Goal: Communication & Community: Answer question/provide support

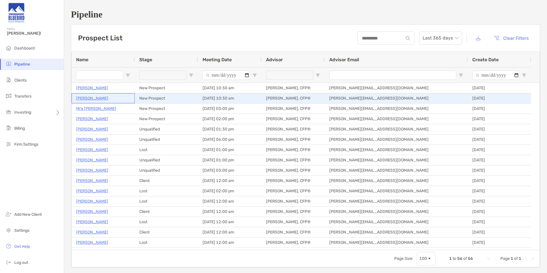
click at [91, 96] on p "[PERSON_NAME]" at bounding box center [92, 98] width 32 height 7
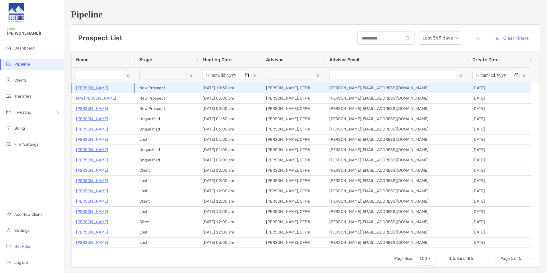
click at [90, 89] on p "[PERSON_NAME]" at bounding box center [92, 87] width 32 height 7
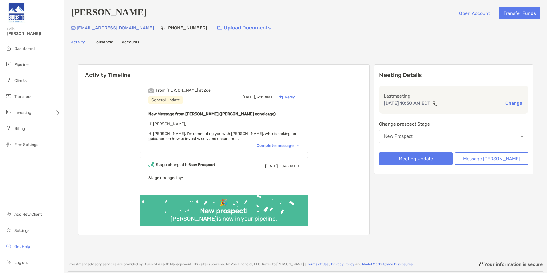
click at [280, 145] on div "Complete message" at bounding box center [277, 145] width 43 height 5
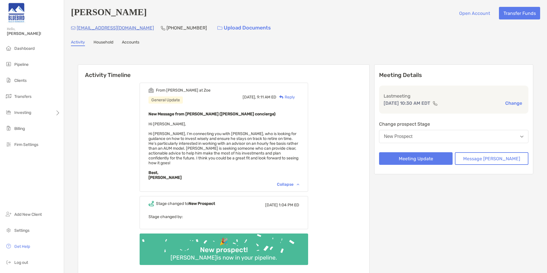
click at [441, 136] on button "New Prospect" at bounding box center [453, 136] width 149 height 13
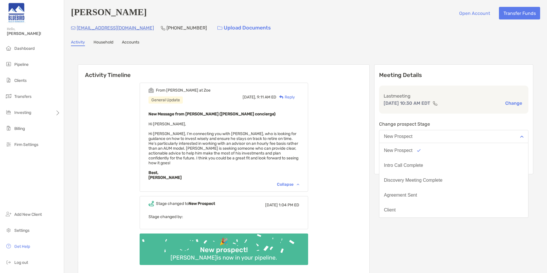
click at [441, 136] on button "New Prospect" at bounding box center [453, 136] width 149 height 13
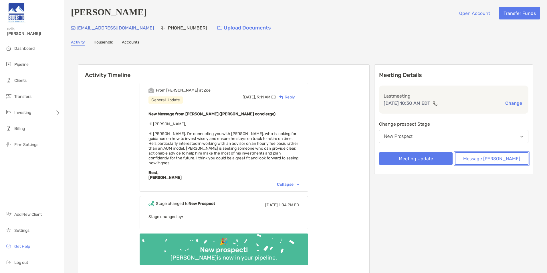
click at [491, 159] on button "Message [PERSON_NAME]" at bounding box center [491, 158] width 73 height 13
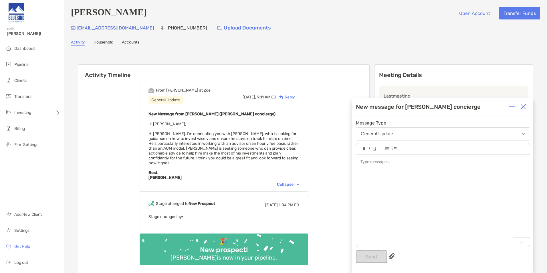
click at [398, 195] on div at bounding box center [443, 197] width 174 height 87
click at [370, 253] on button "Send" at bounding box center [371, 256] width 31 height 13
